Goal: Task Accomplishment & Management: Manage account settings

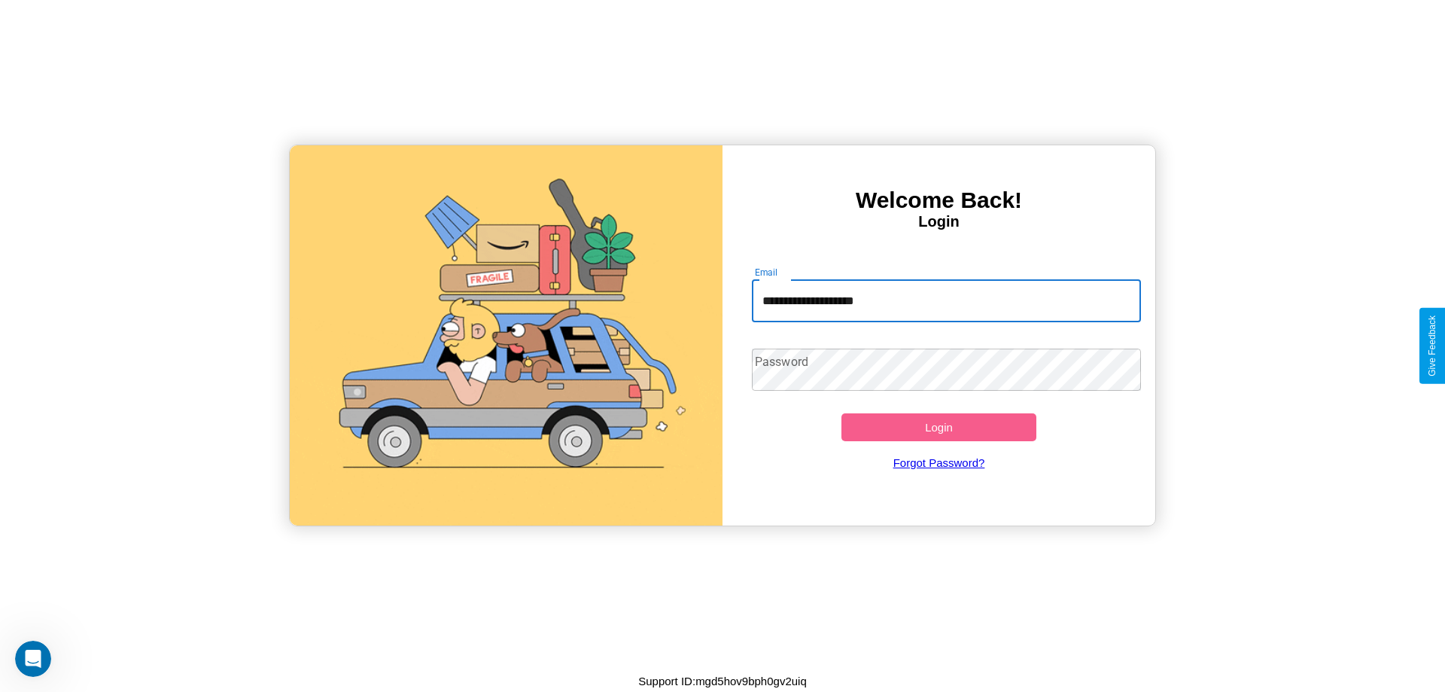
type input "**********"
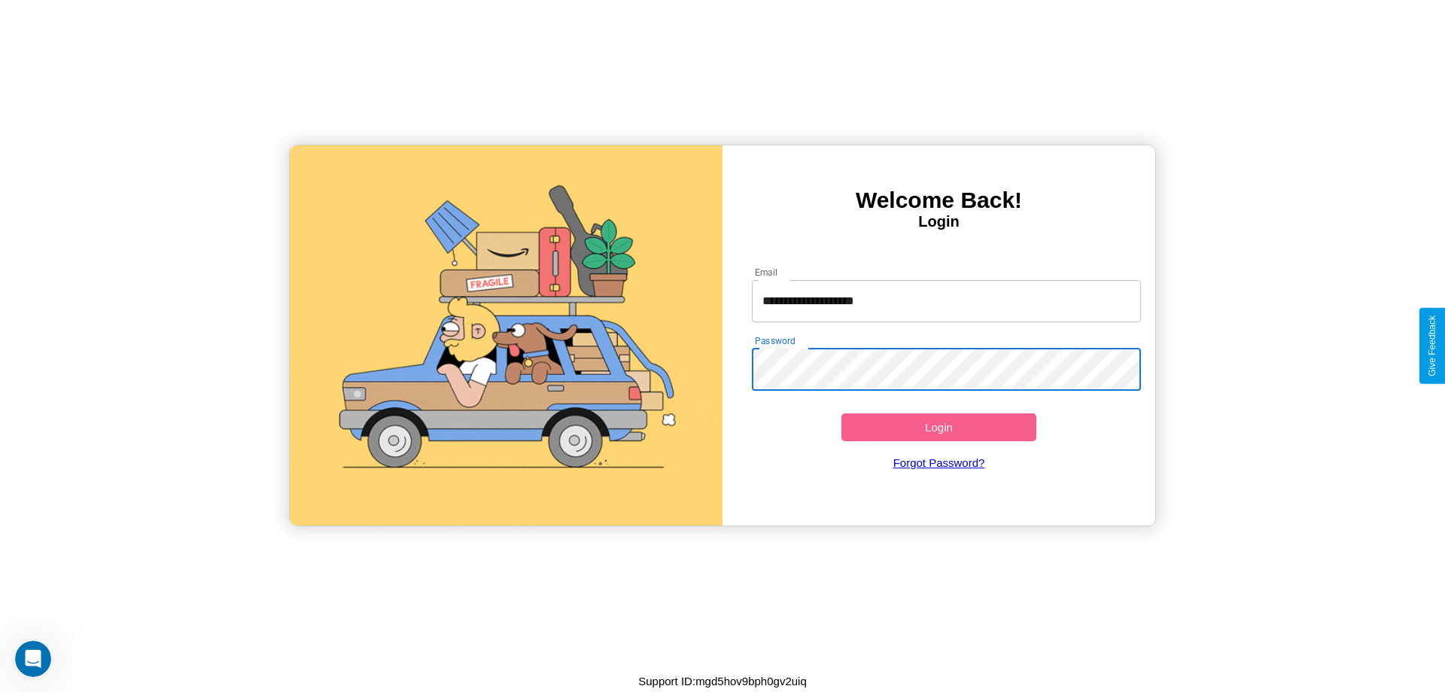
click at [938, 427] on button "Login" at bounding box center [938, 427] width 195 height 28
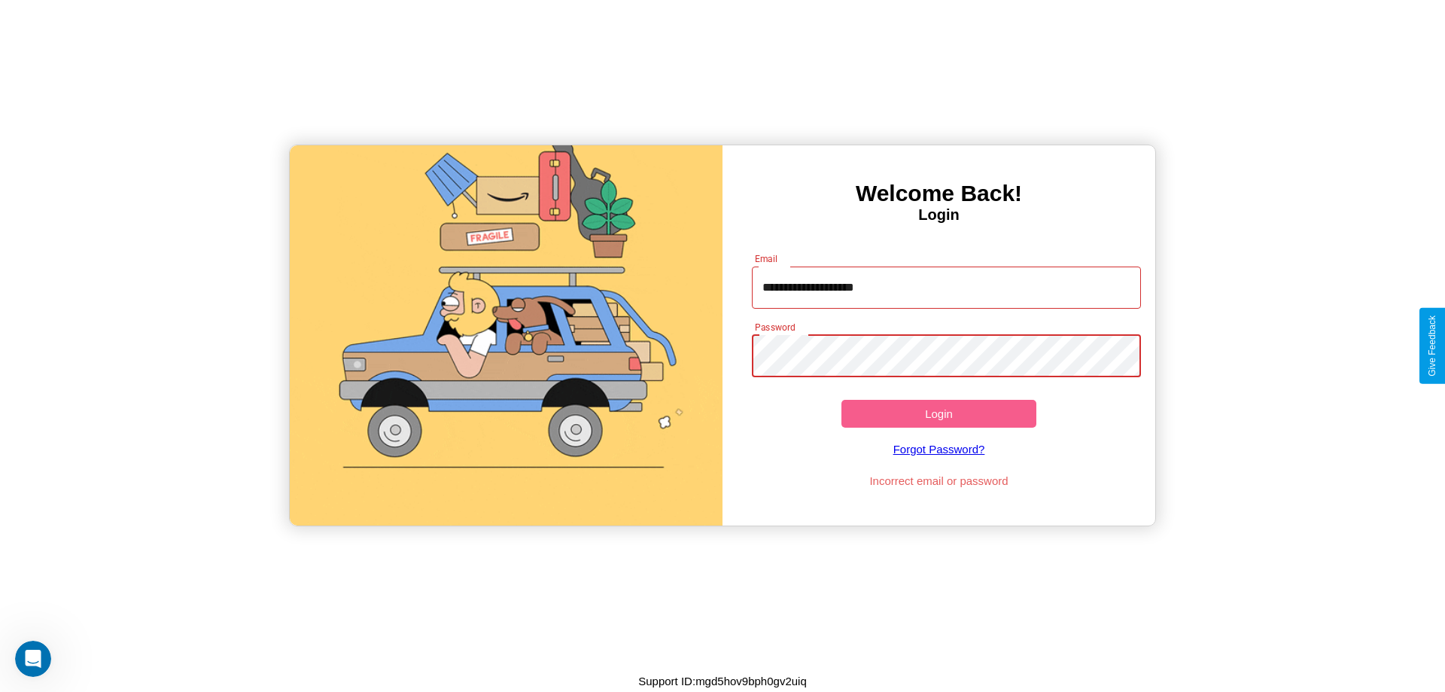
click at [938, 413] on button "Login" at bounding box center [938, 414] width 195 height 28
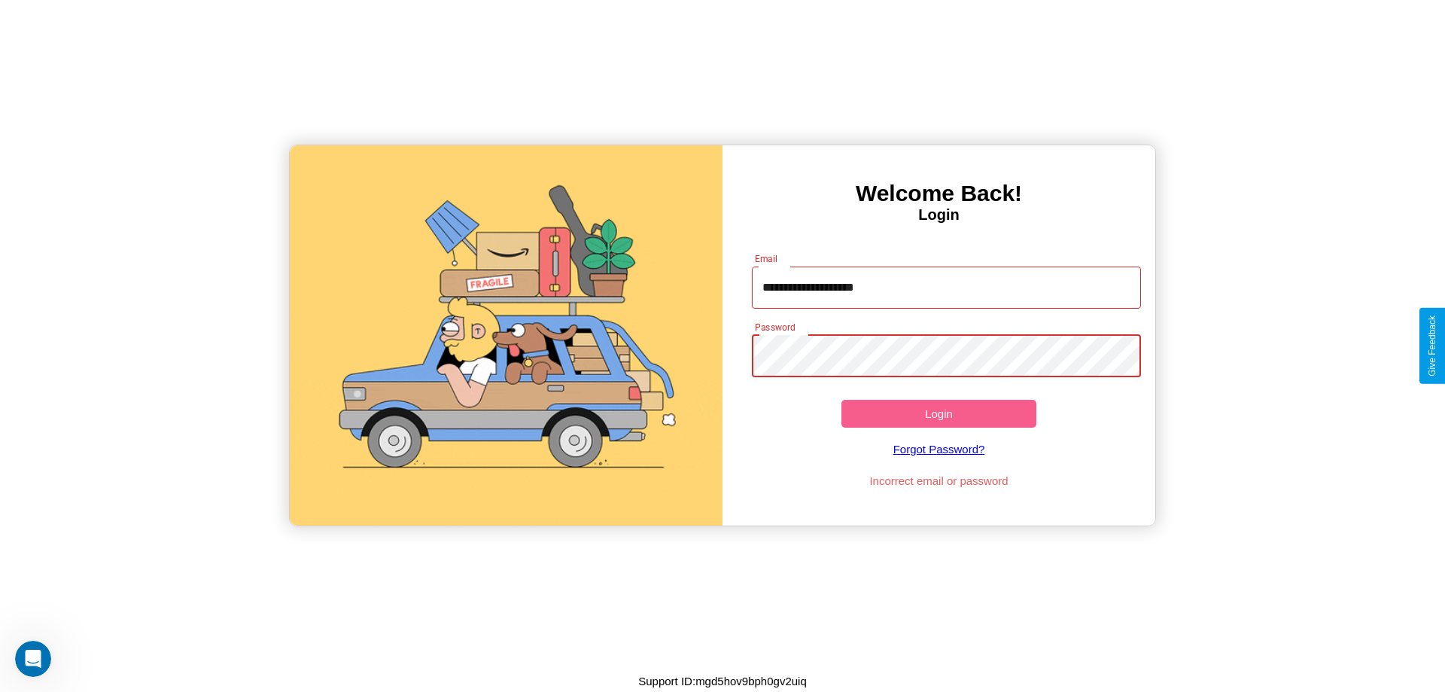
click at [938, 413] on button "Login" at bounding box center [938, 414] width 195 height 28
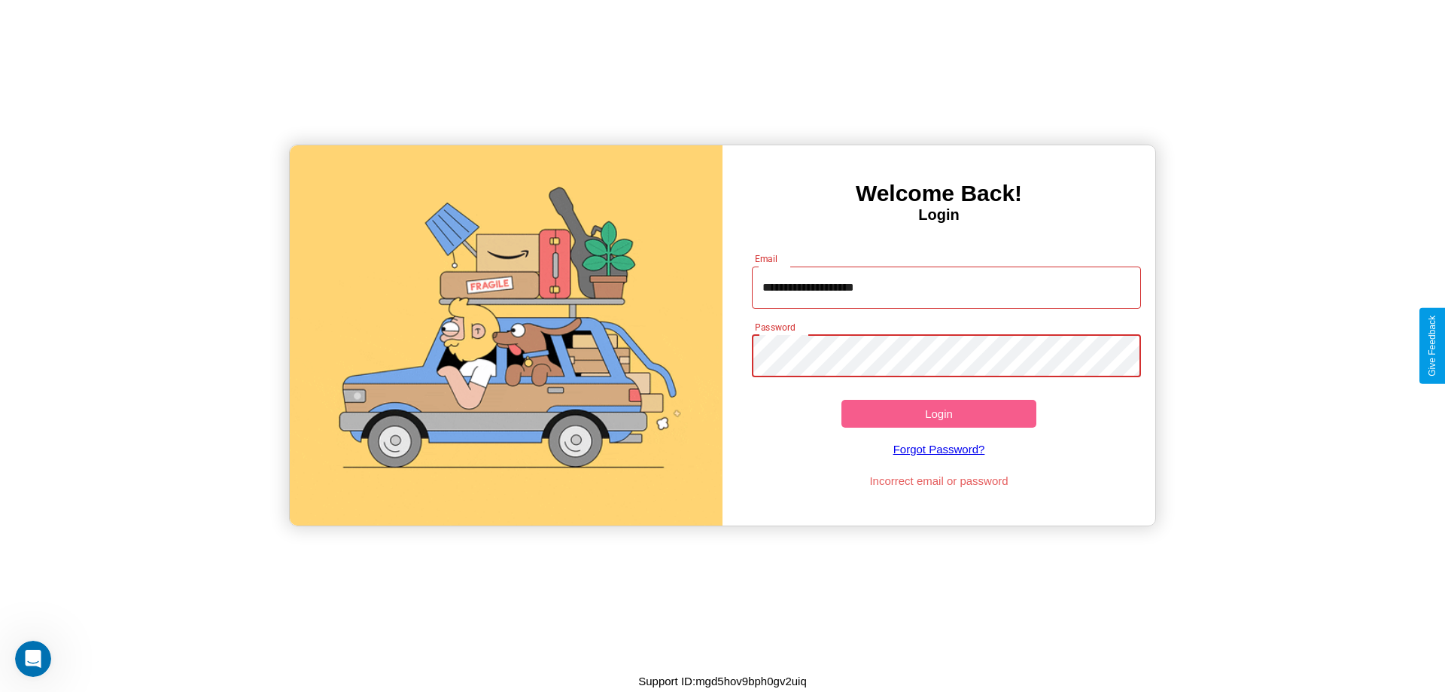
click at [938, 413] on button "Login" at bounding box center [938, 414] width 195 height 28
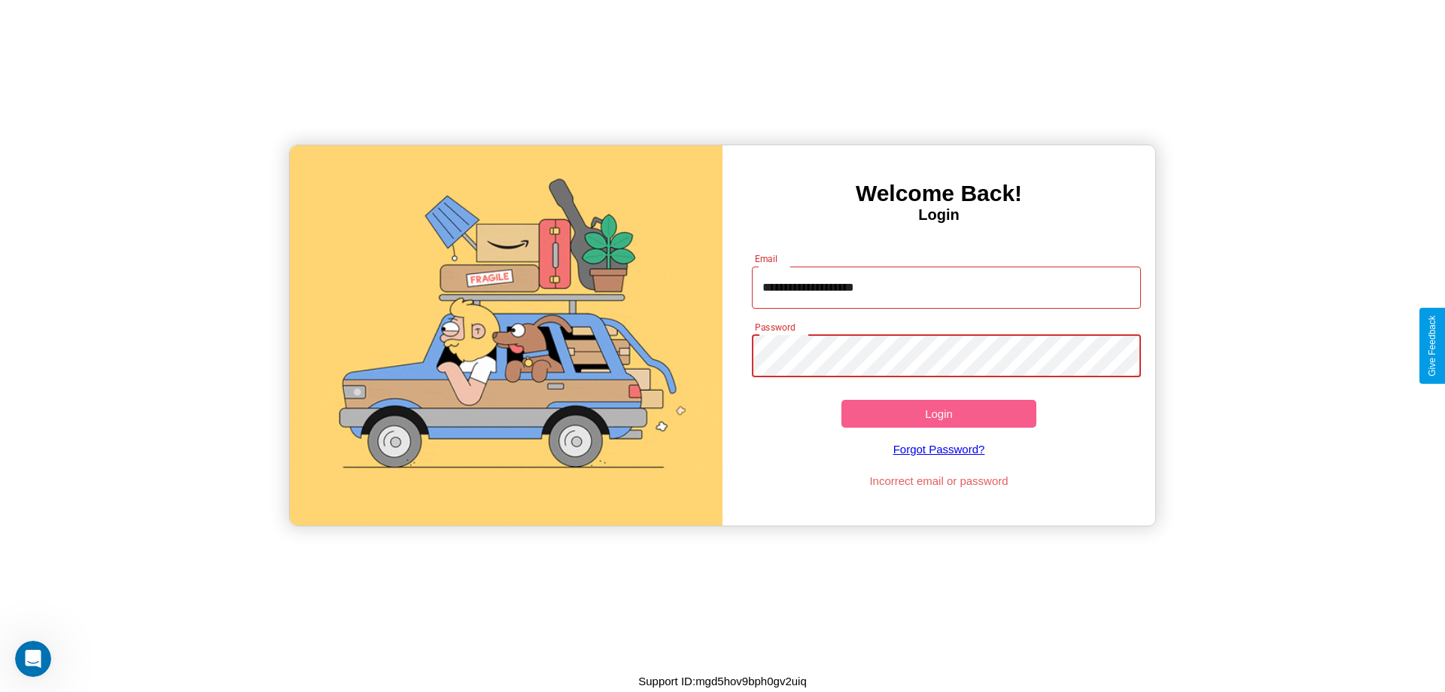
click at [938, 413] on button "Login" at bounding box center [938, 414] width 195 height 28
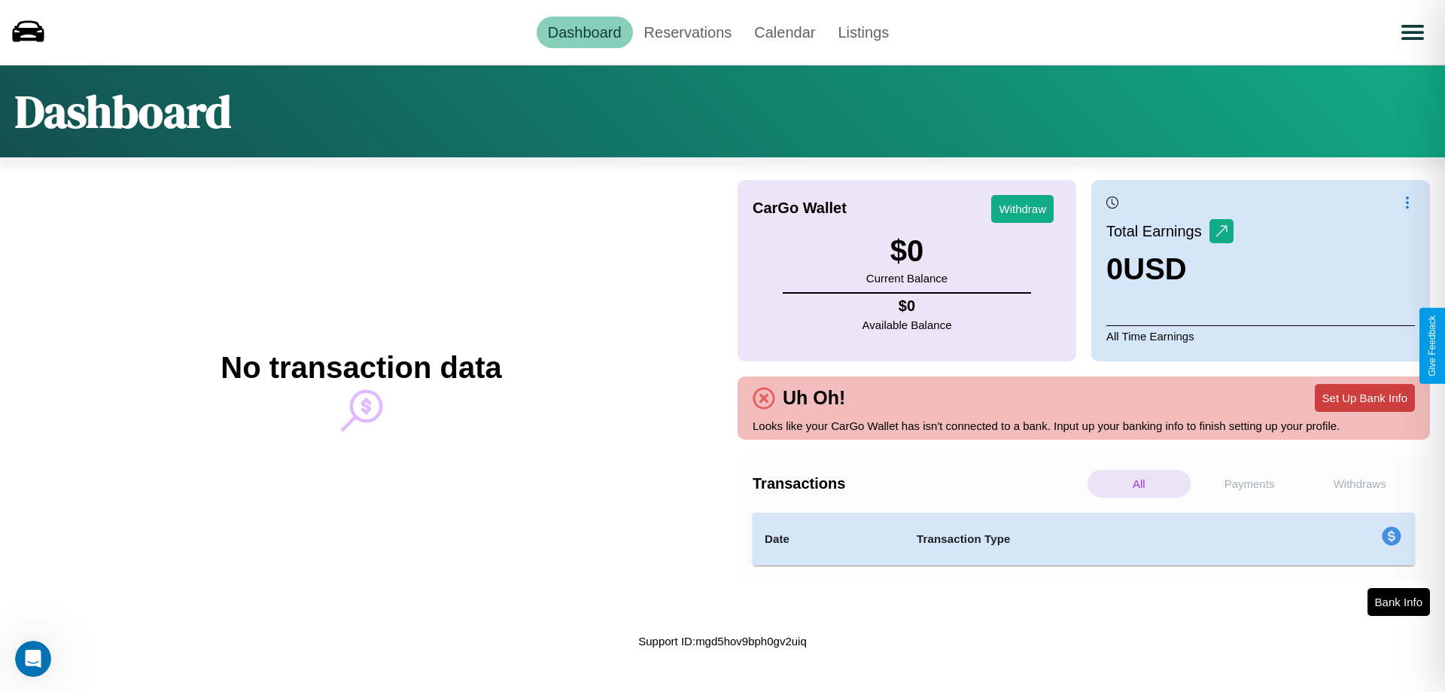
click at [1364, 397] on button "Set Up Bank Info" at bounding box center [1365, 398] width 100 height 28
